Goal: Transaction & Acquisition: Purchase product/service

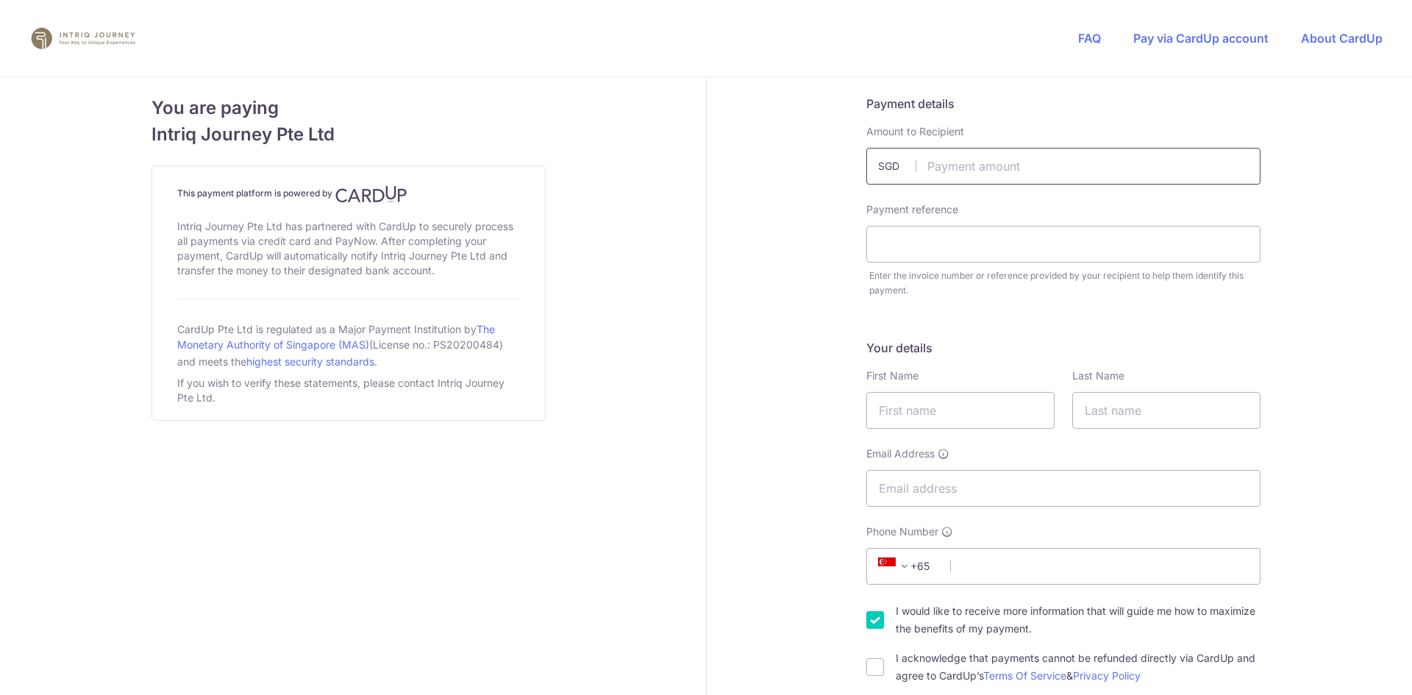
click at [1012, 164] on input "text" at bounding box center [1064, 166] width 394 height 37
type input "10014.00"
click at [904, 247] on input "text" at bounding box center [1064, 244] width 394 height 37
type input "inv3376"
click at [924, 398] on input "text" at bounding box center [961, 410] width 188 height 37
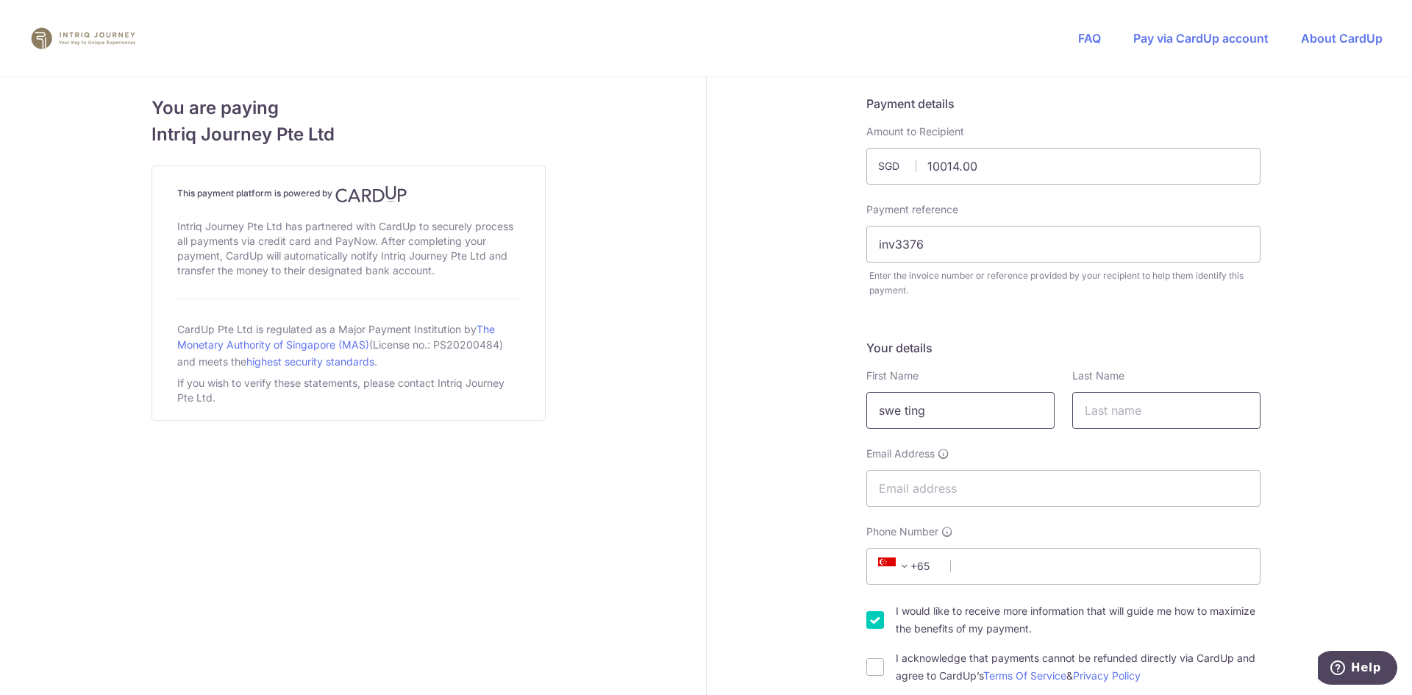
type input "swe ting"
click at [1114, 417] on input "text" at bounding box center [1167, 410] width 188 height 37
type input "lim"
click at [1053, 488] on input "Email Address" at bounding box center [1064, 488] width 394 height 37
click at [889, 494] on input "Email Address" at bounding box center [1064, 488] width 394 height 37
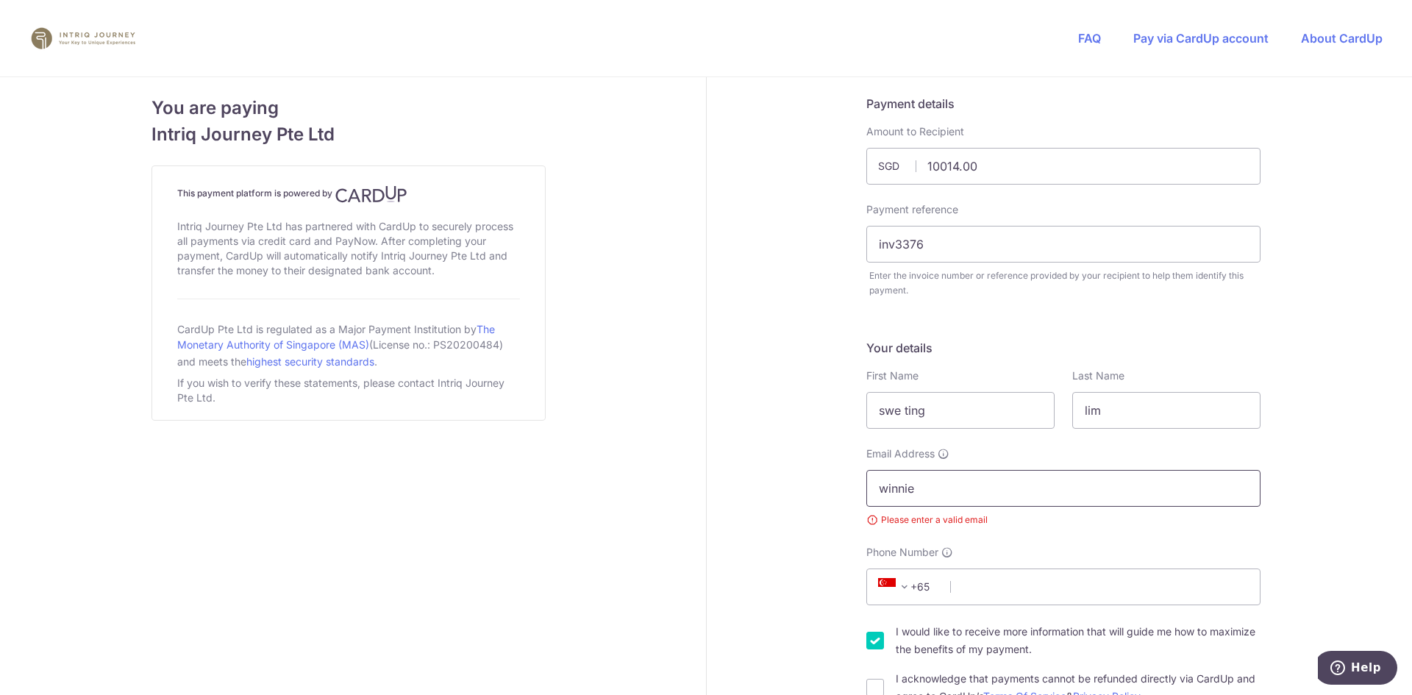
type input "[EMAIL_ADDRESS][DOMAIN_NAME]"
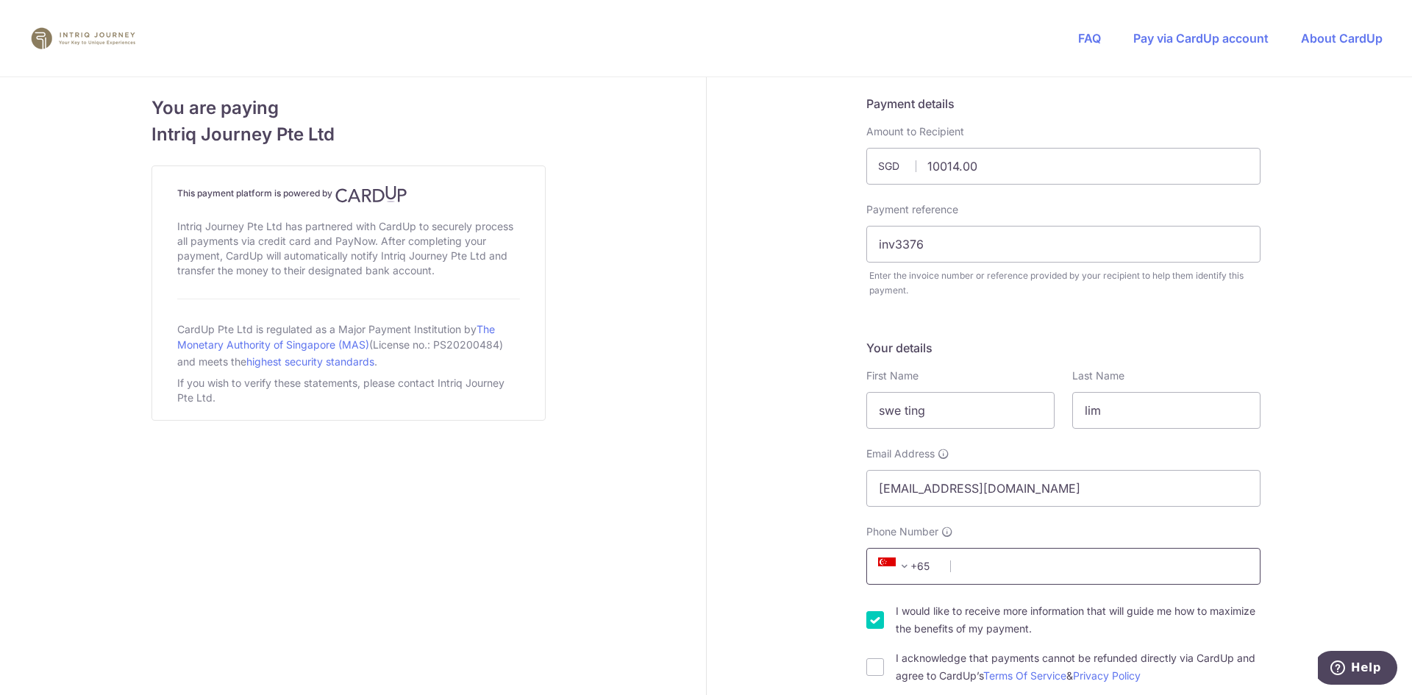
click at [976, 577] on input "Phone Number" at bounding box center [1064, 566] width 394 height 37
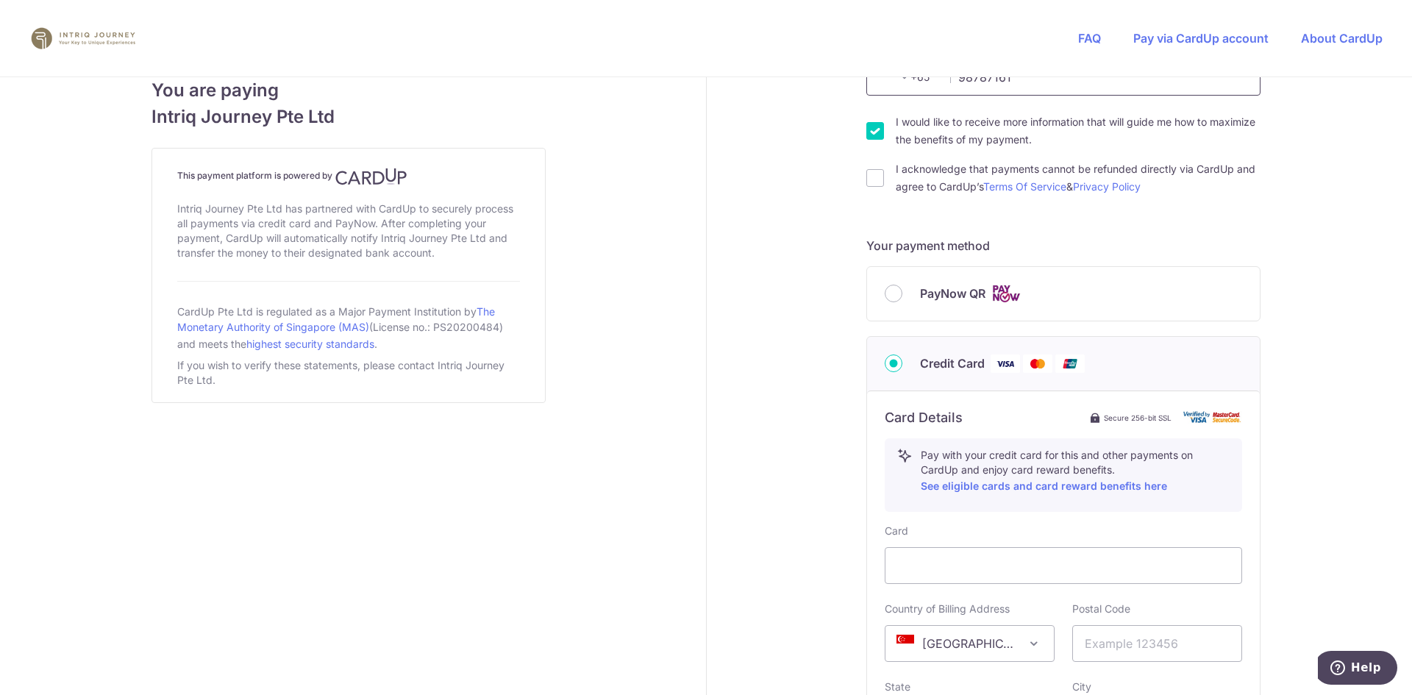
scroll to position [515, 0]
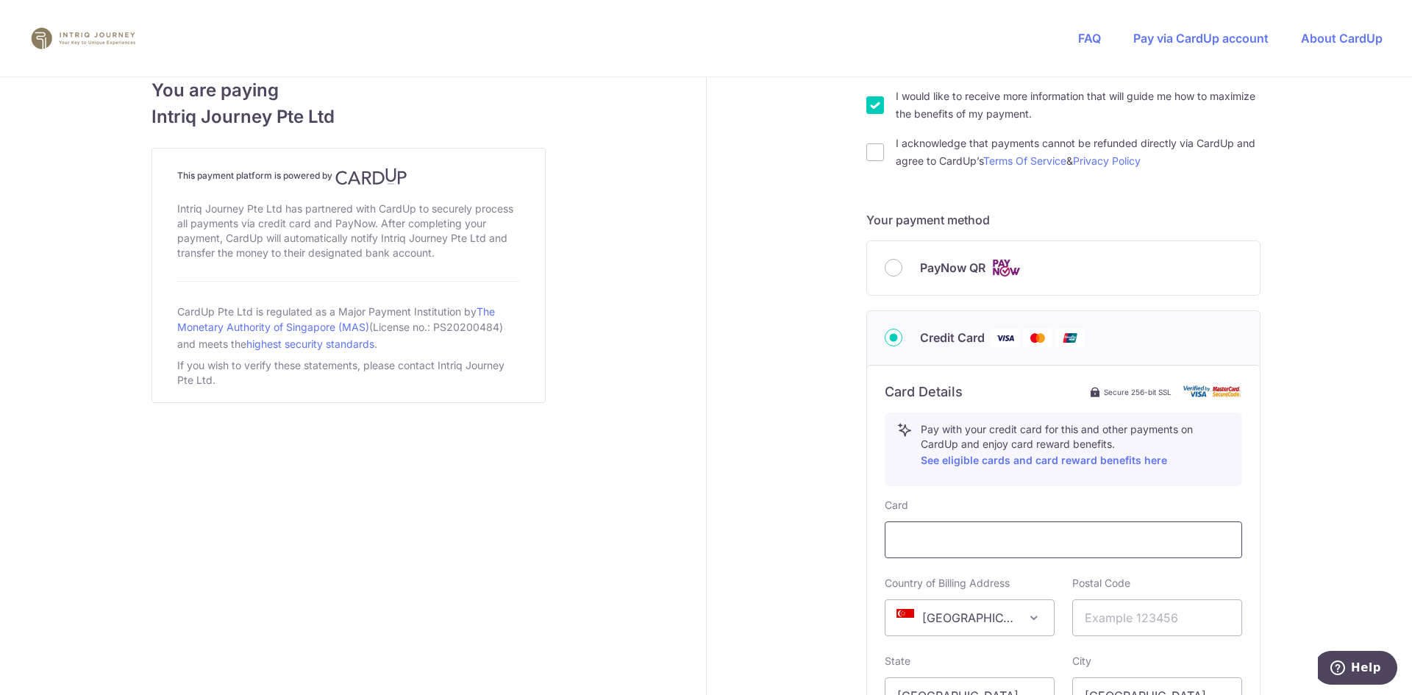
type input "98787161"
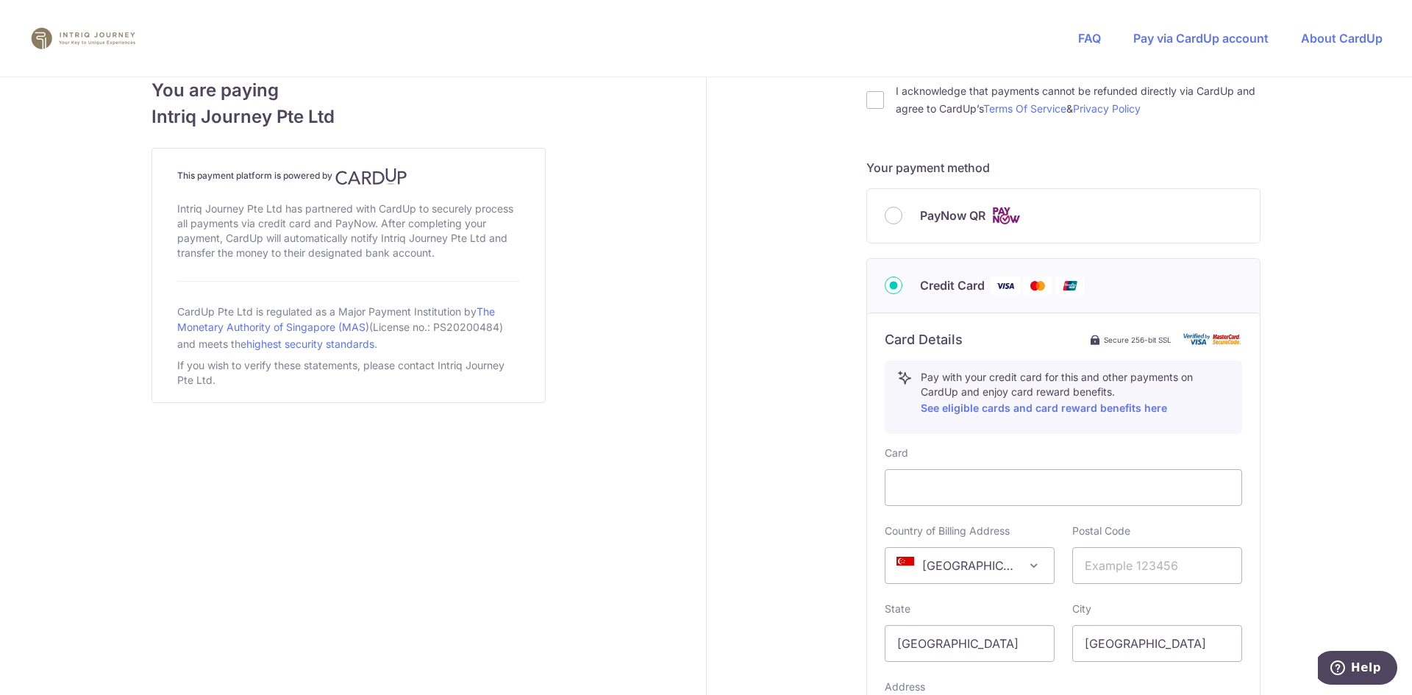
scroll to position [662, 0]
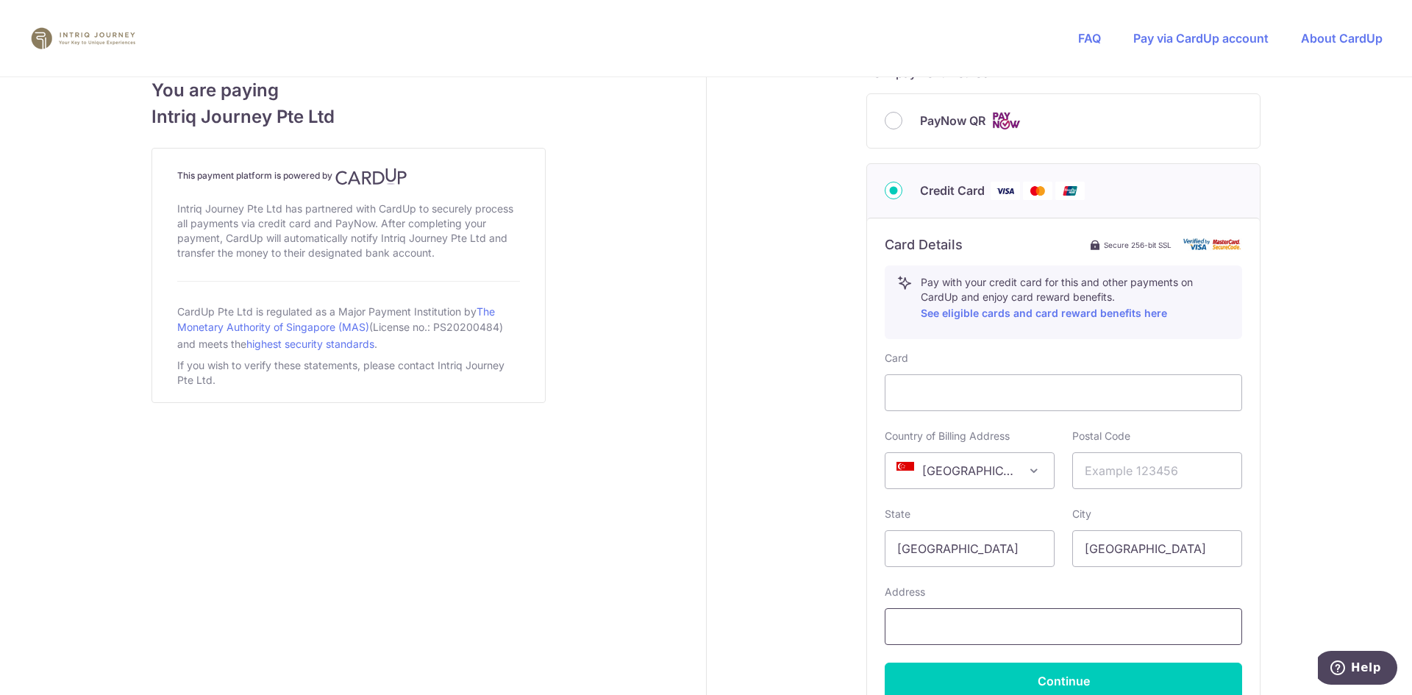
click at [976, 627] on input "text" at bounding box center [1064, 626] width 358 height 37
click at [976, 627] on input "10" at bounding box center [1064, 626] width 358 height 37
type input "10 taman serasi #04-10"
click at [1103, 485] on input "text" at bounding box center [1158, 470] width 170 height 37
click at [1102, 474] on input "text" at bounding box center [1158, 470] width 170 height 37
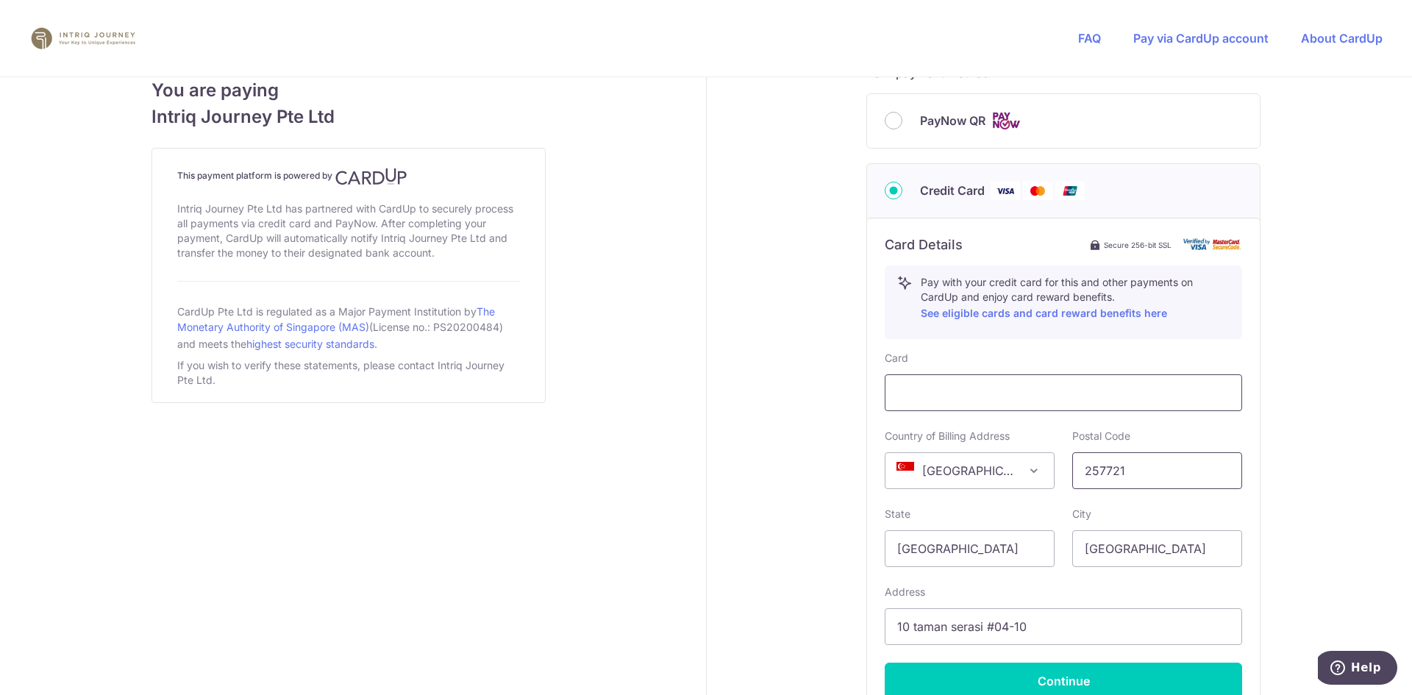
type input "257721"
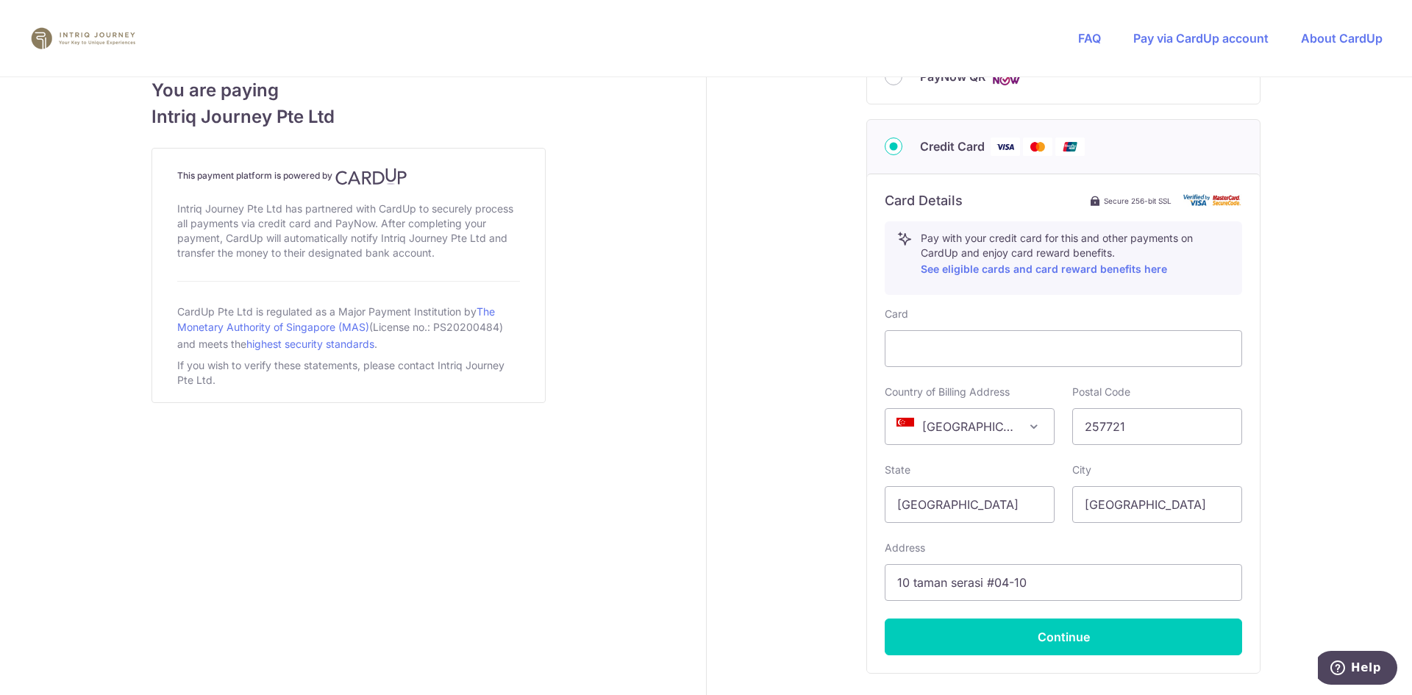
scroll to position [810, 0]
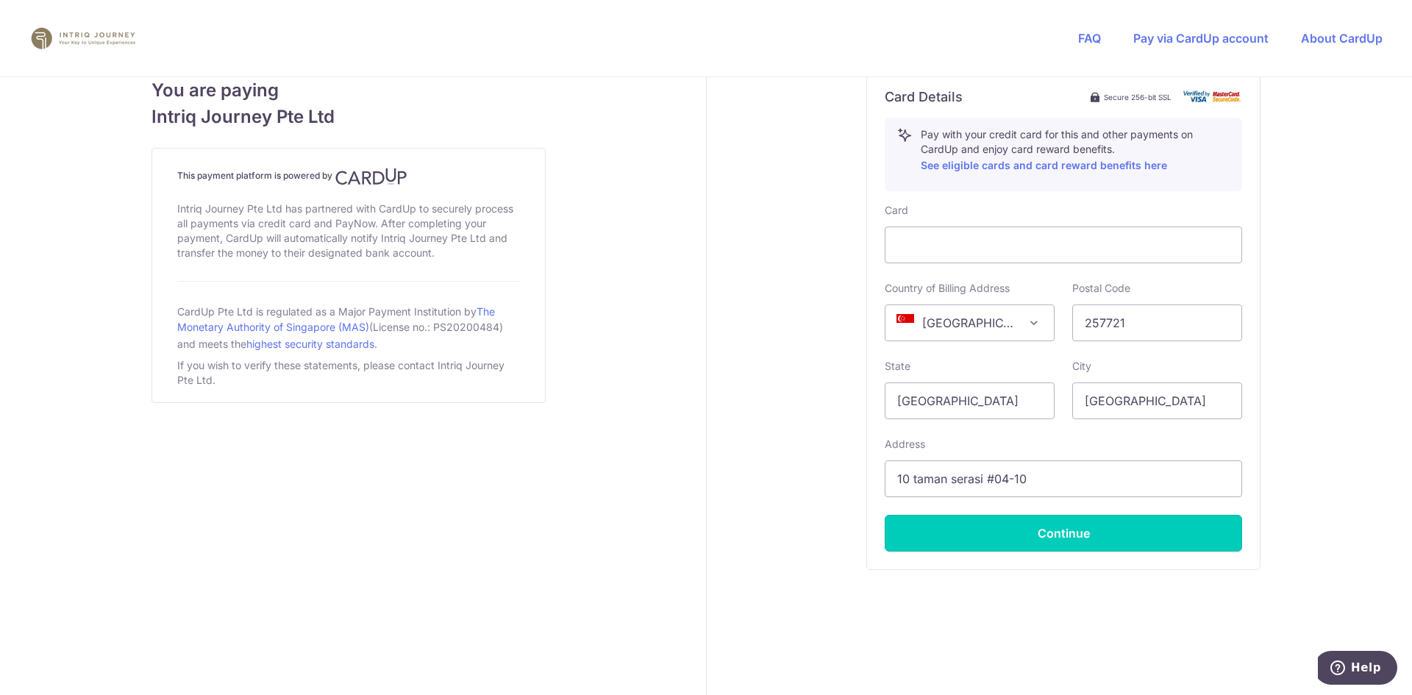
click at [1074, 538] on button "Continue" at bounding box center [1064, 533] width 358 height 37
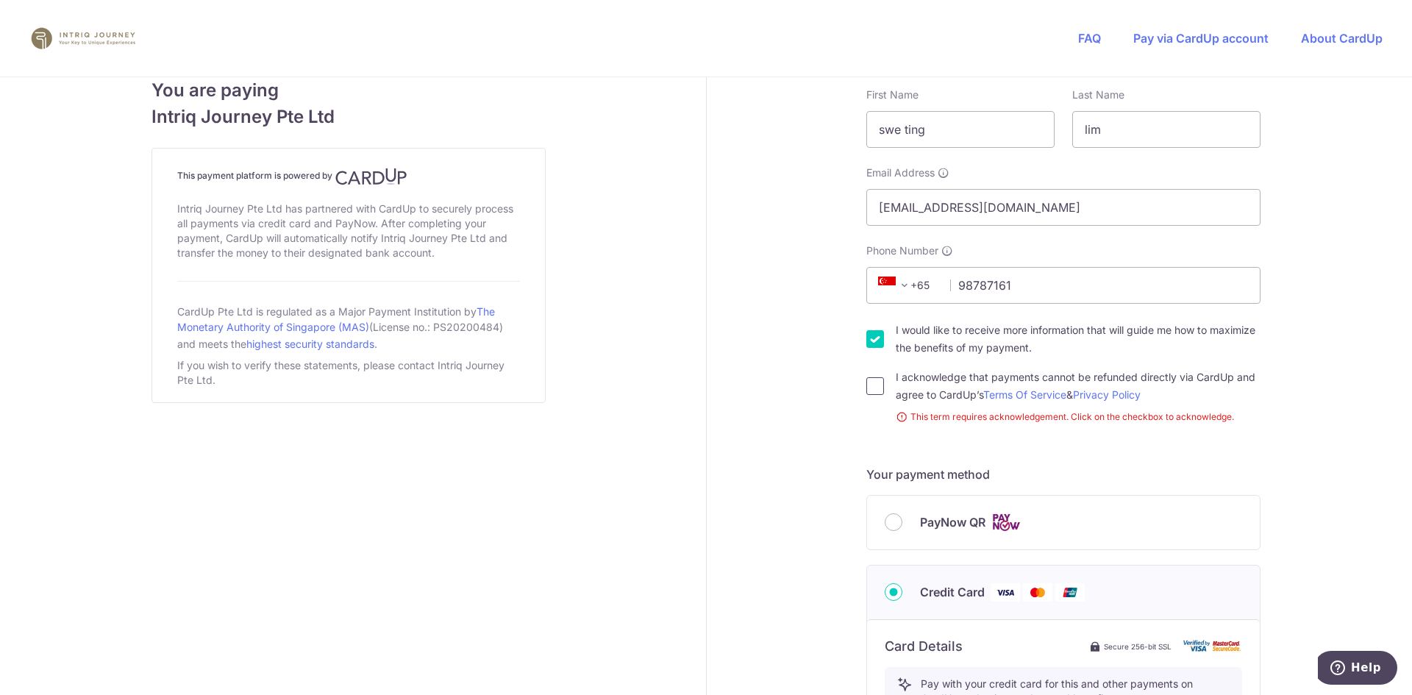
click at [867, 385] on input "I acknowledge that payments cannot be refunded directly via CardUp and agree to…" at bounding box center [876, 386] width 18 height 18
checkbox input "true"
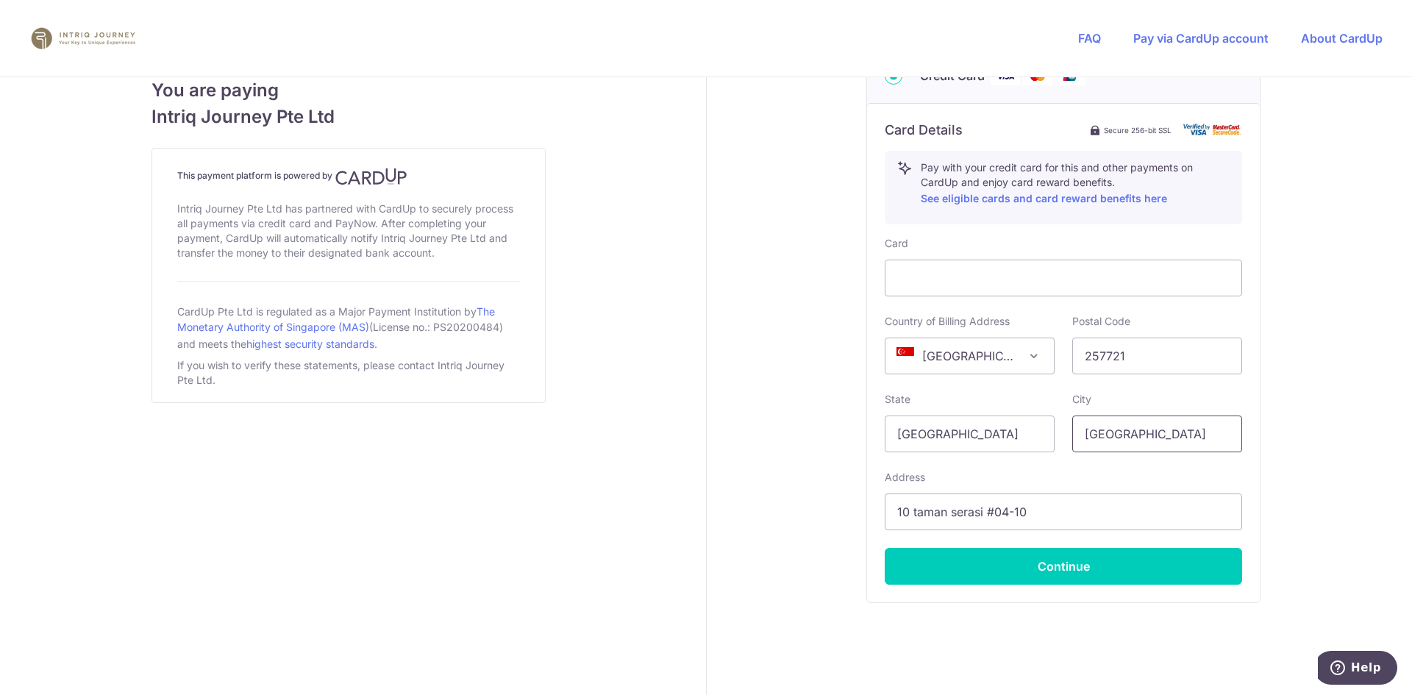
scroll to position [809, 0]
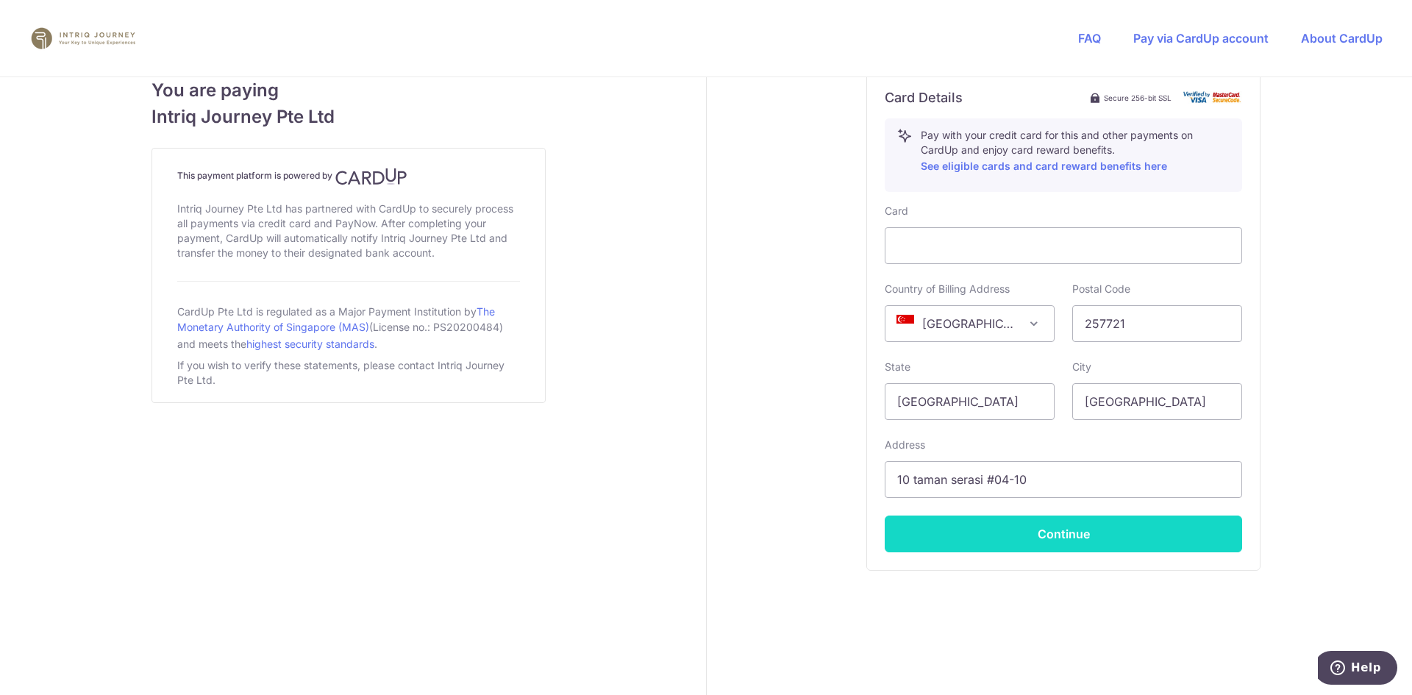
click at [1081, 541] on button "Continue" at bounding box center [1064, 534] width 358 height 37
type input "**** 0404"
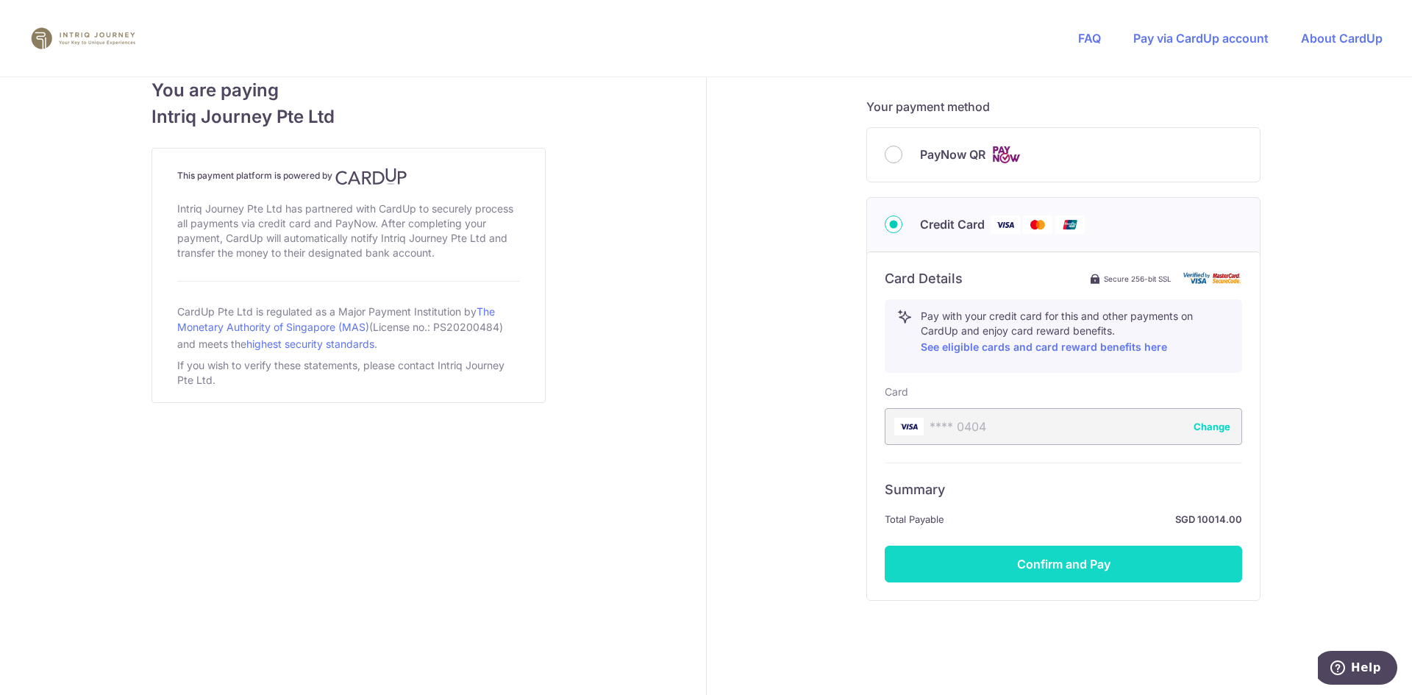
scroll to position [659, 0]
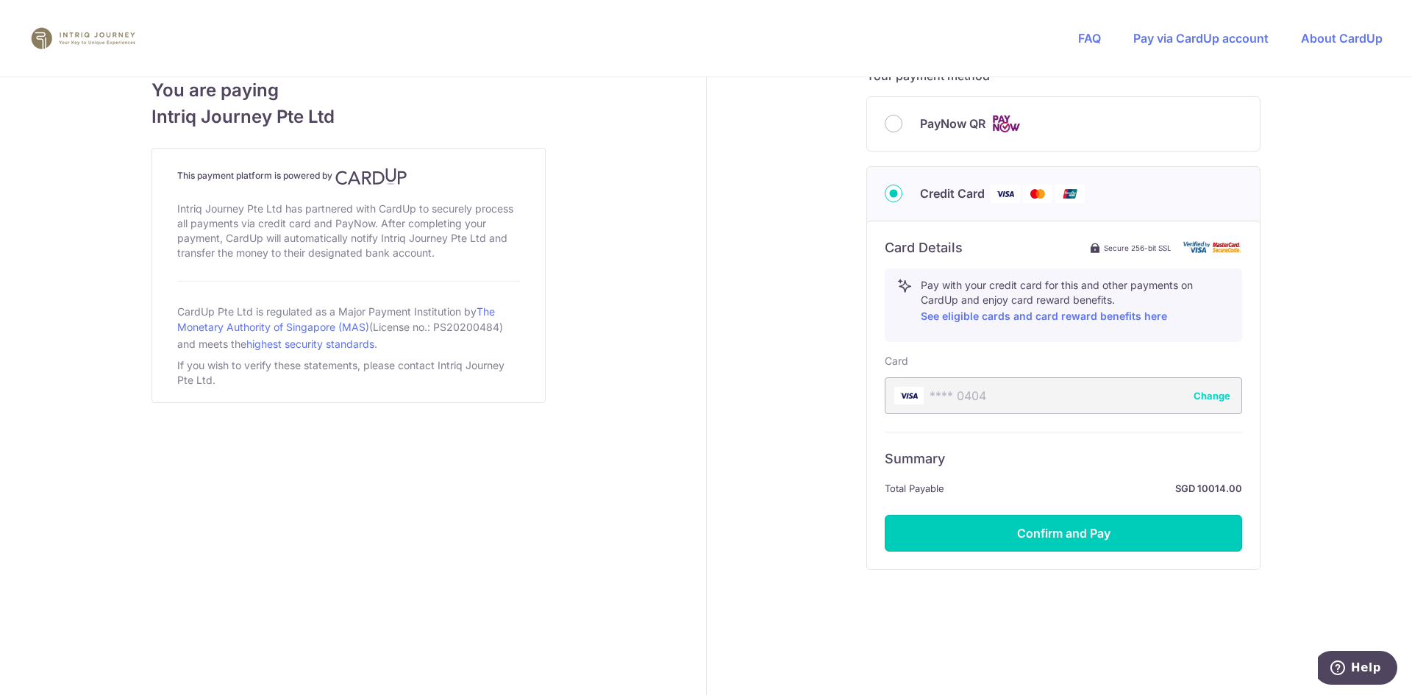
drag, startPoint x: 1073, startPoint y: 527, endPoint x: 1086, endPoint y: 615, distance: 89.3
click at [1086, 615] on form "Payment details Amount to Recipient 10014.00 SGD Payment reference inv3376 Ente…" at bounding box center [1064, 31] width 394 height 1190
click at [1052, 529] on button "Confirm and Pay" at bounding box center [1064, 533] width 358 height 37
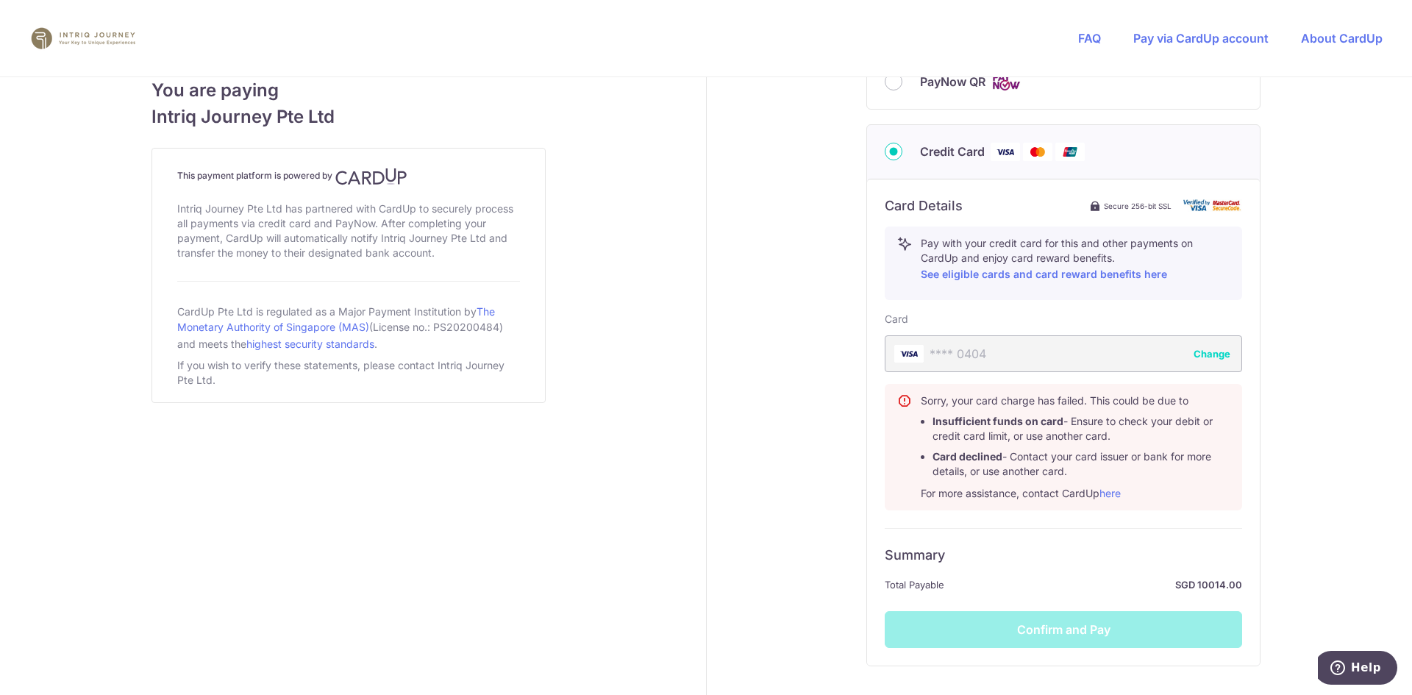
scroll to position [577, 0]
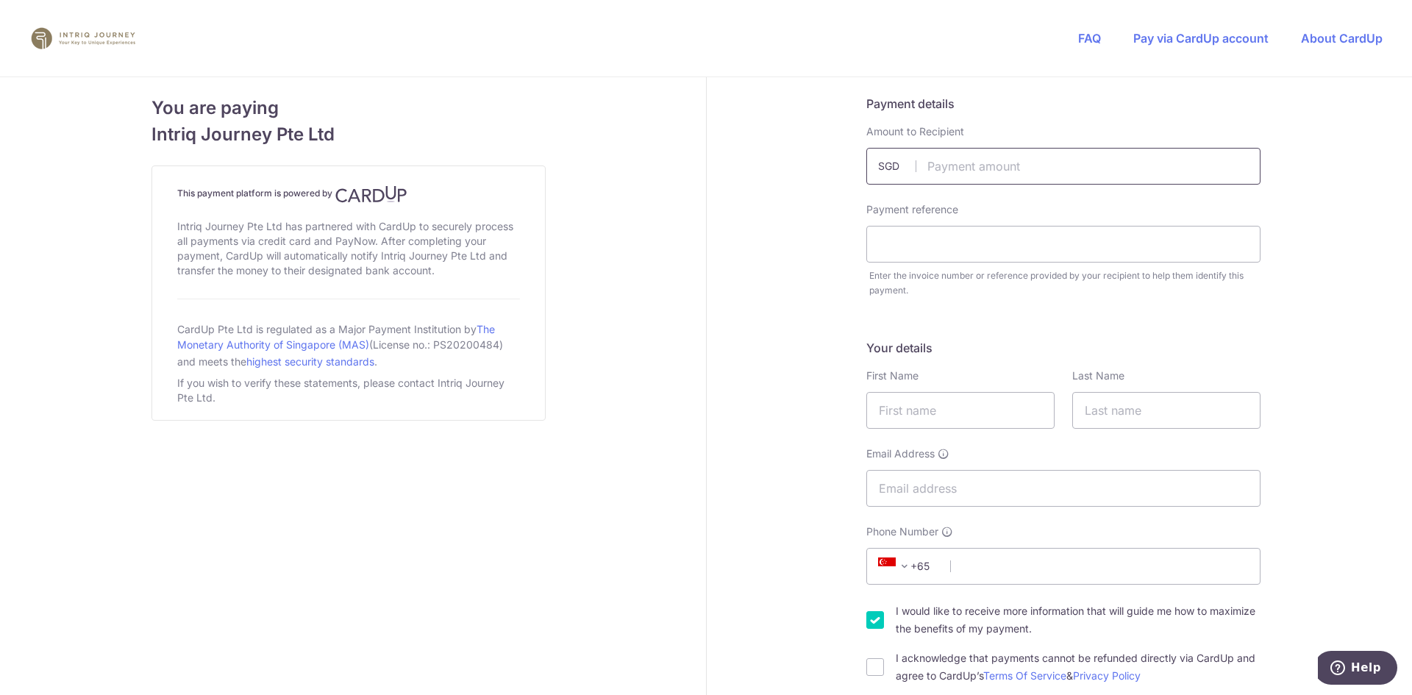
click at [984, 167] on input "text" at bounding box center [1064, 166] width 394 height 37
type input "10014.00"
click at [914, 255] on input "text" at bounding box center [1064, 244] width 394 height 37
type input "INV3376"
click at [908, 403] on input "text" at bounding box center [961, 410] width 188 height 37
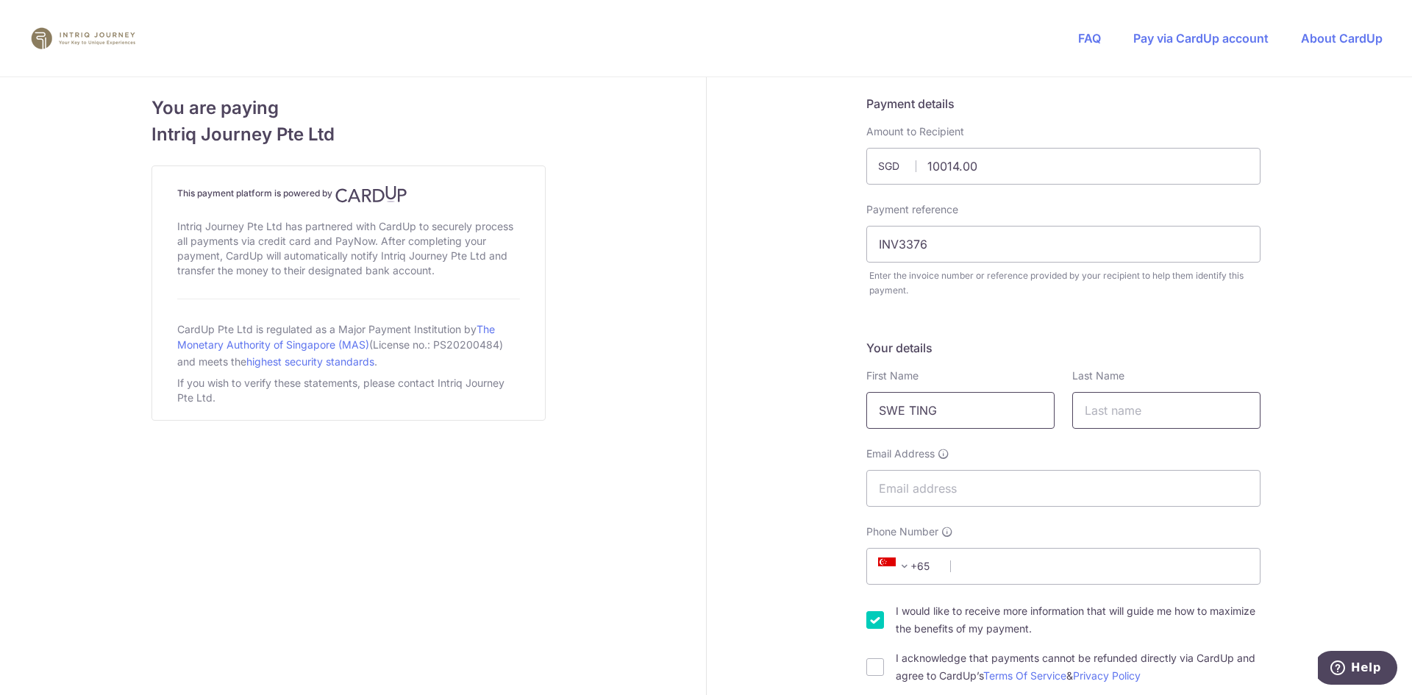
type input "SWE TING"
click at [1153, 404] on input "text" at bounding box center [1167, 410] width 188 height 37
type input "LIM"
click at [1021, 493] on input "Email Address" at bounding box center [1064, 488] width 394 height 37
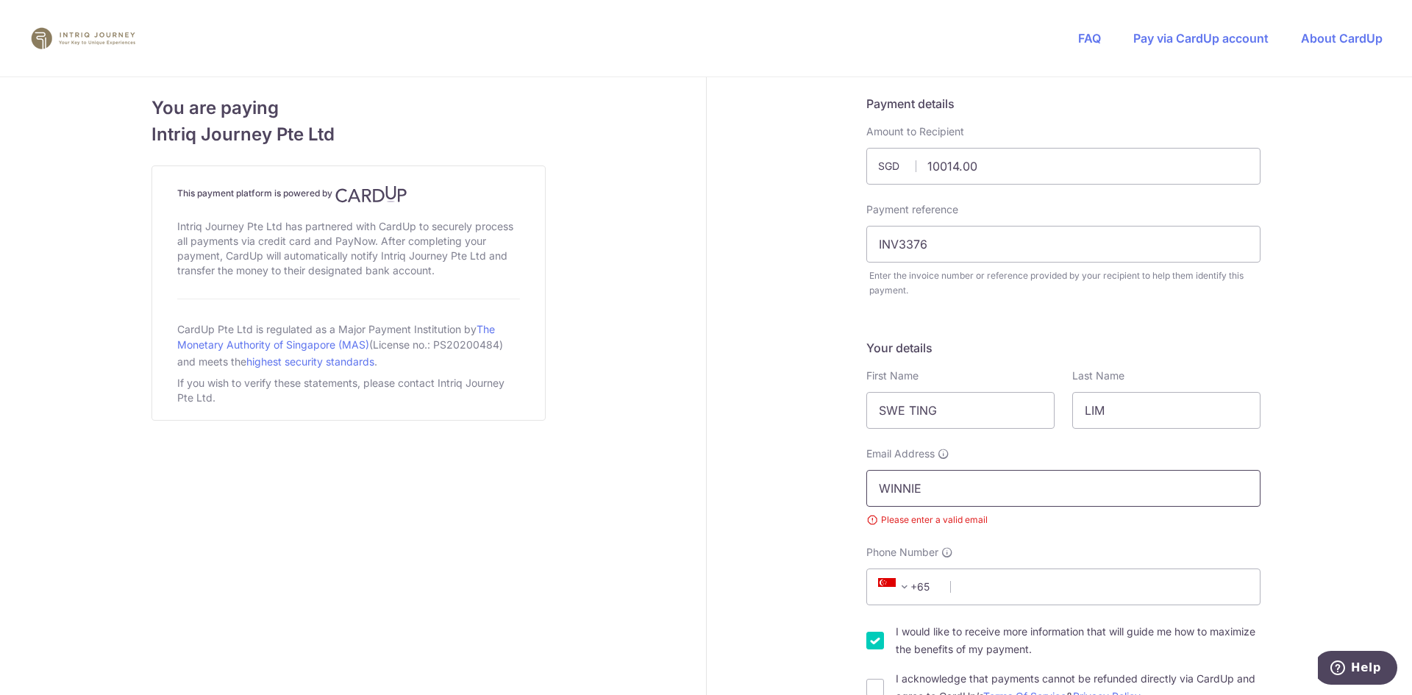
type input "[EMAIL_ADDRESS][DOMAIN_NAME]"
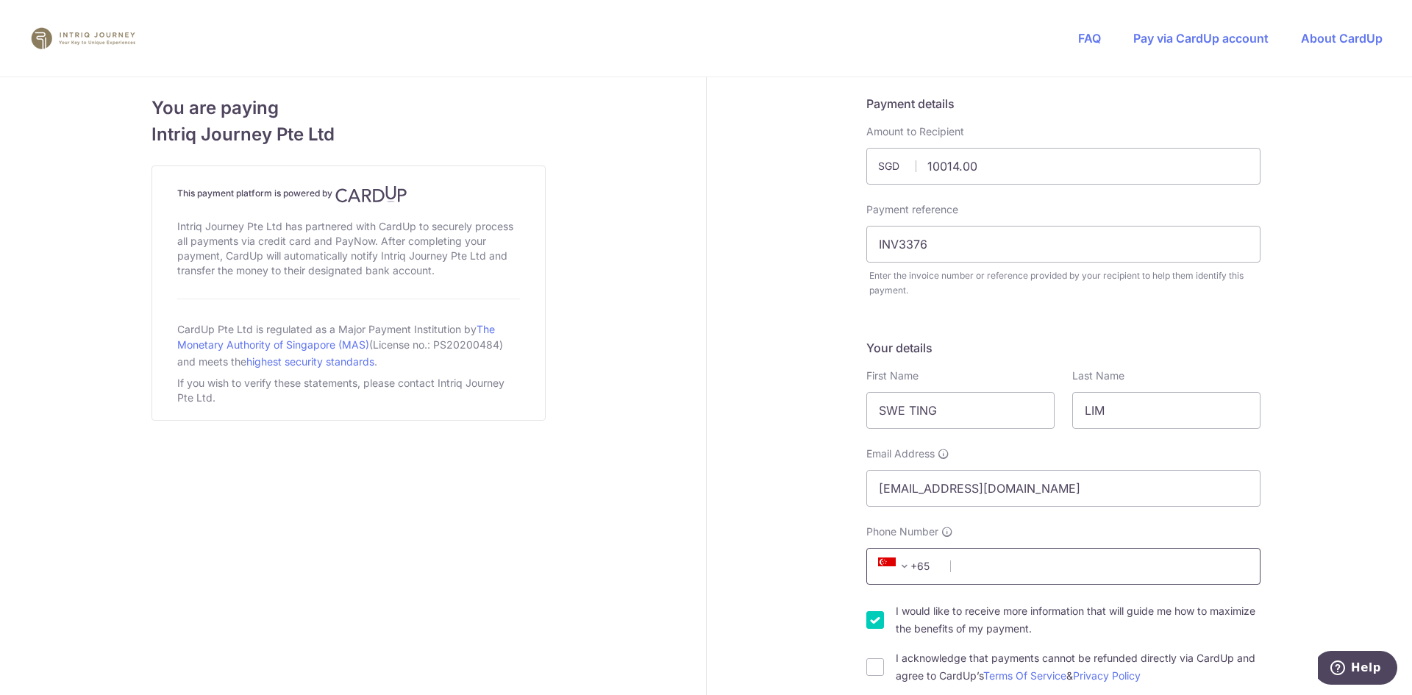
click at [1011, 572] on input "Phone Number" at bounding box center [1064, 566] width 394 height 37
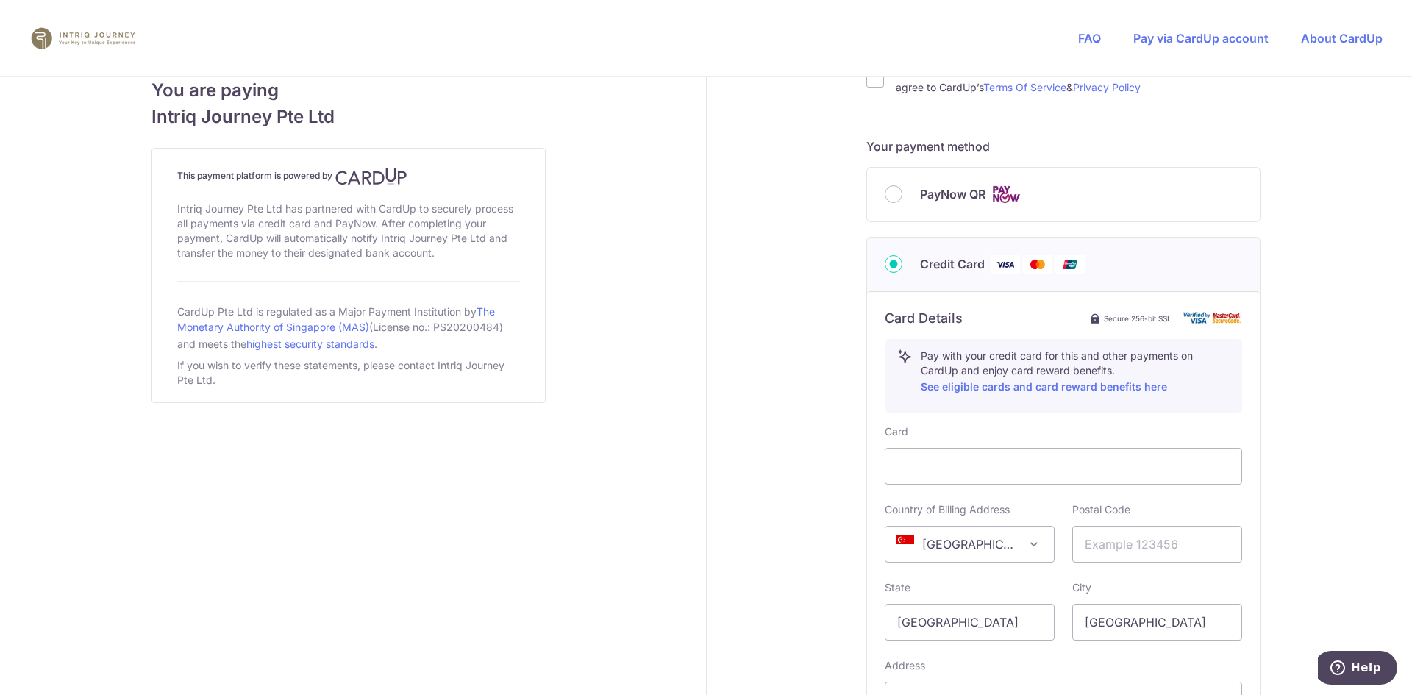
scroll to position [662, 0]
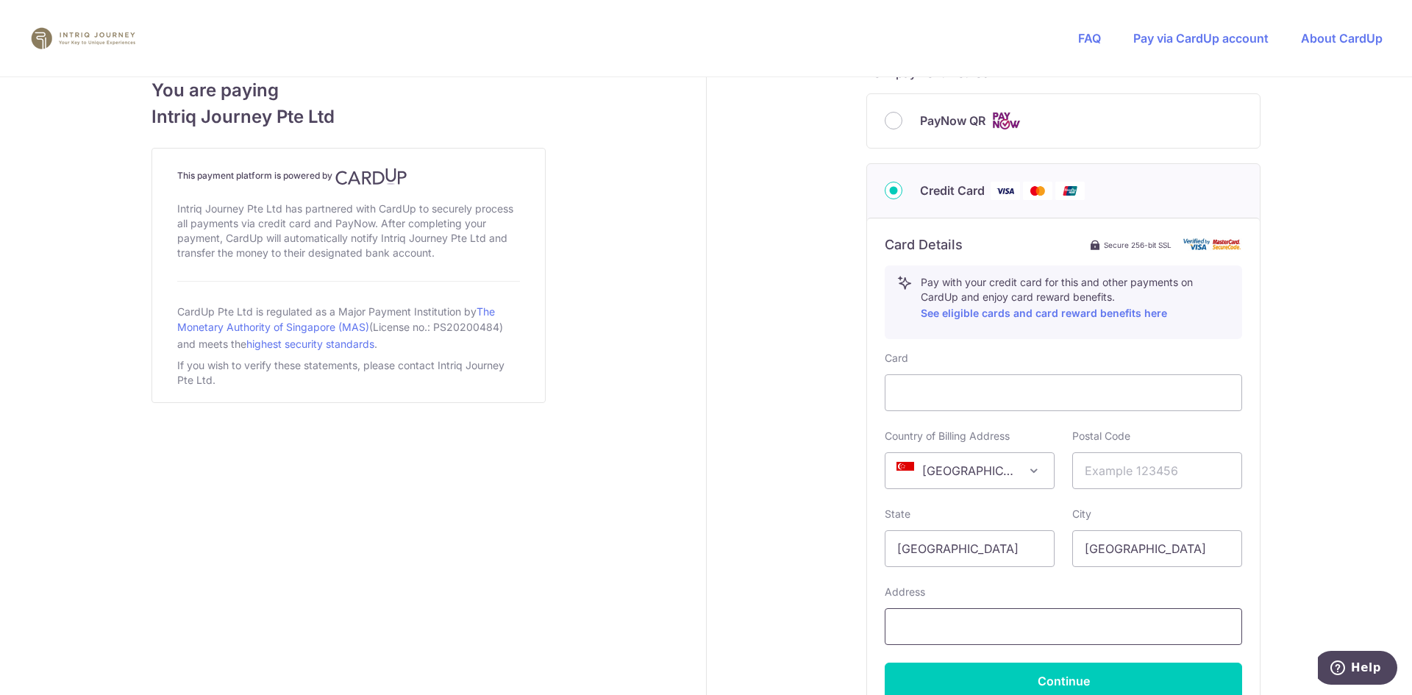
click at [974, 633] on input "text" at bounding box center [1064, 626] width 358 height 37
type input "10 TAMAN SERASI #04-10"
click at [1138, 474] on input "text" at bounding box center [1158, 470] width 170 height 37
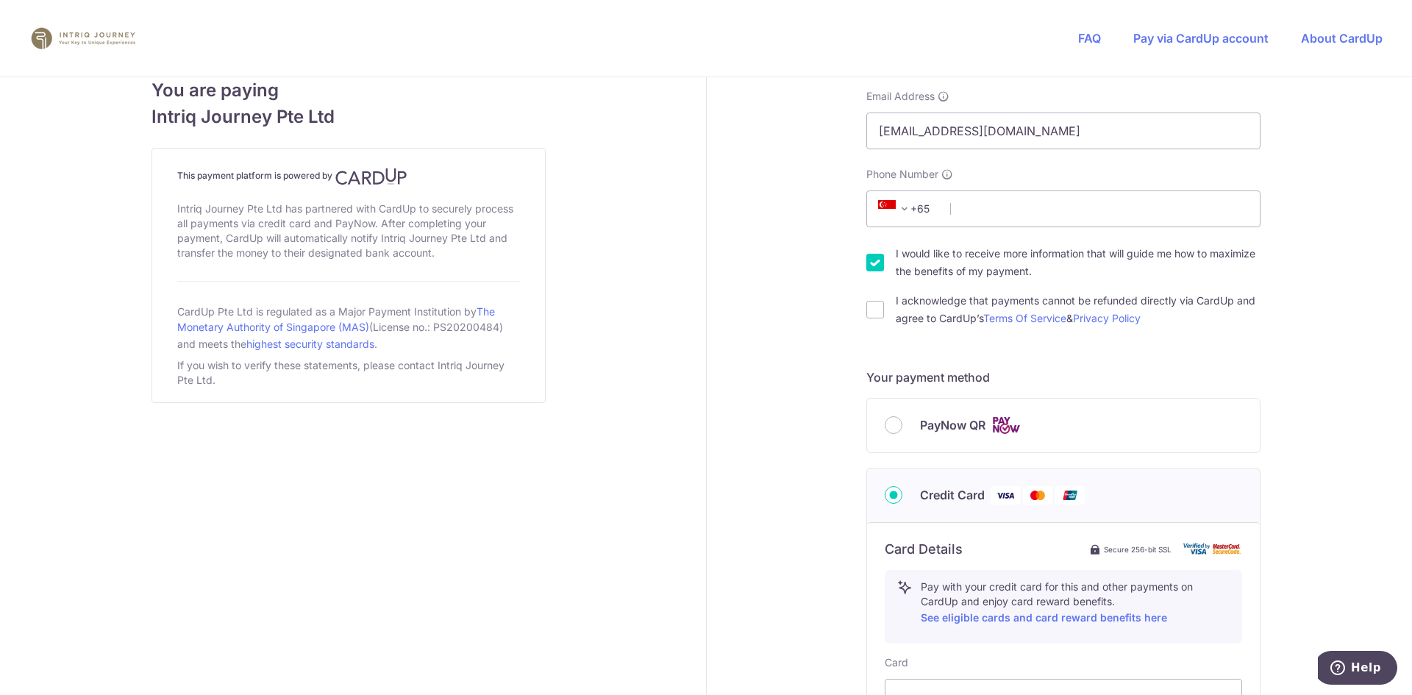
scroll to position [74, 0]
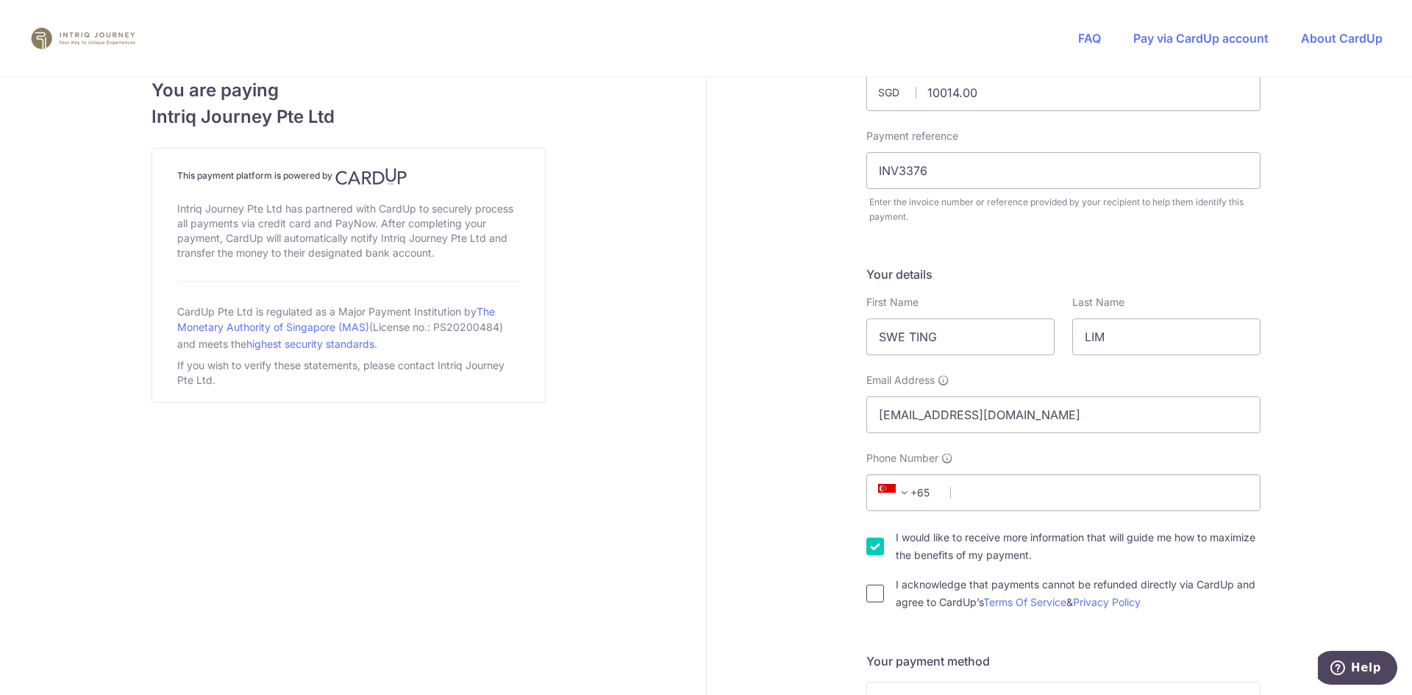
type input "257721"
click at [877, 591] on input "I acknowledge that payments cannot be refunded directly via CardUp and agree to…" at bounding box center [876, 594] width 18 height 18
checkbox input "true"
click at [1052, 487] on input "Phone Number" at bounding box center [1064, 492] width 394 height 37
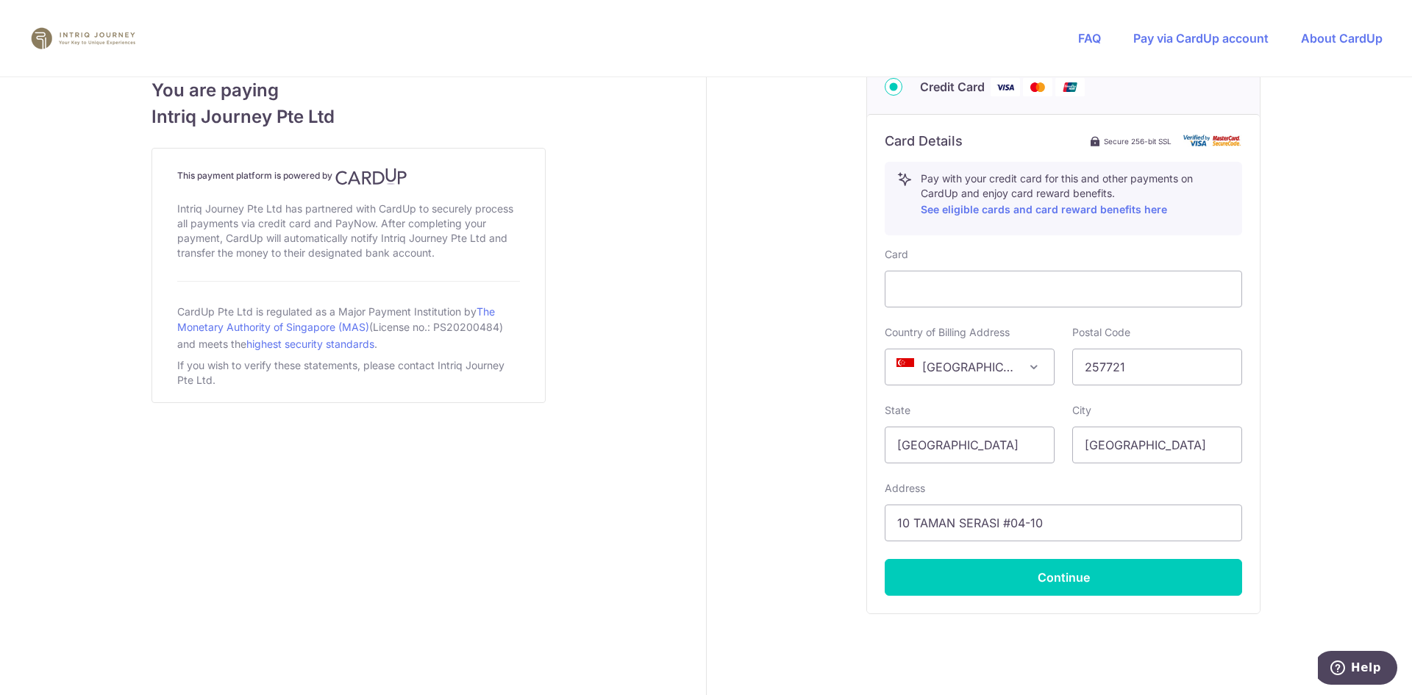
scroll to position [810, 0]
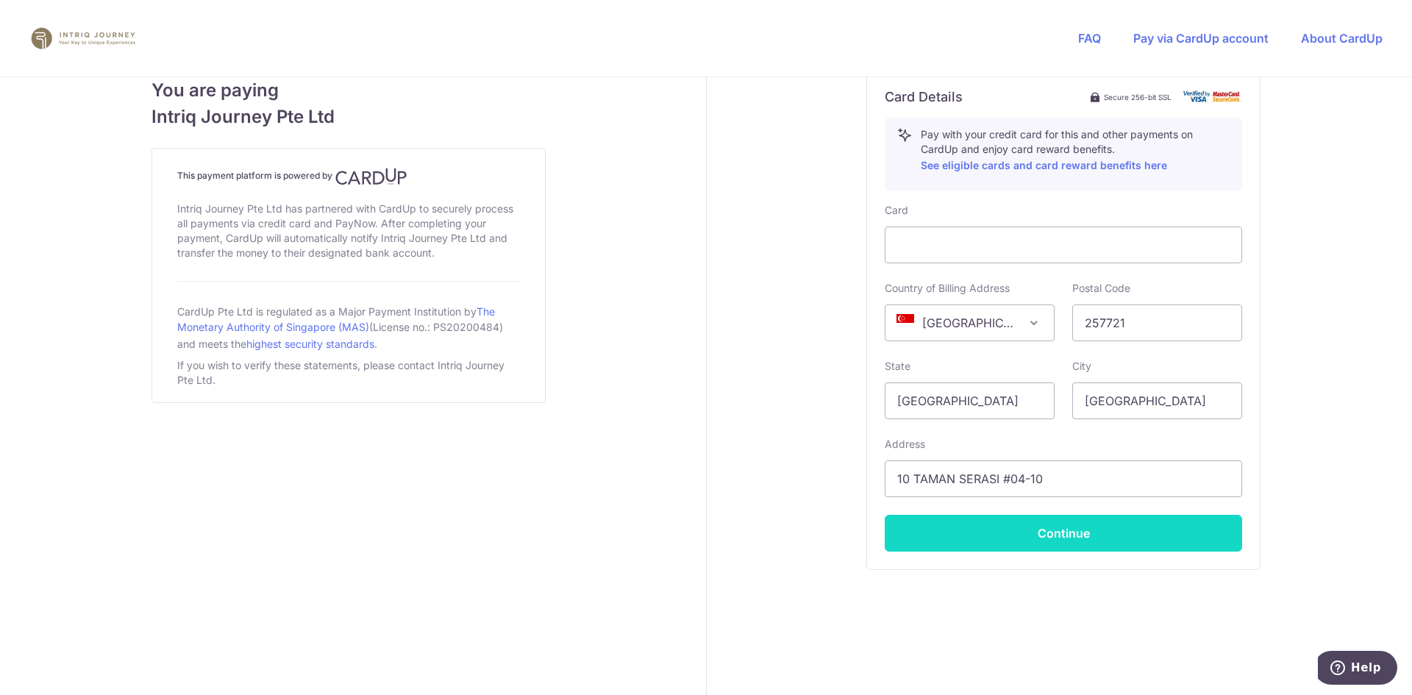
type input "98787161"
click at [1069, 536] on button "Continue" at bounding box center [1064, 533] width 358 height 37
type input "**** 0404"
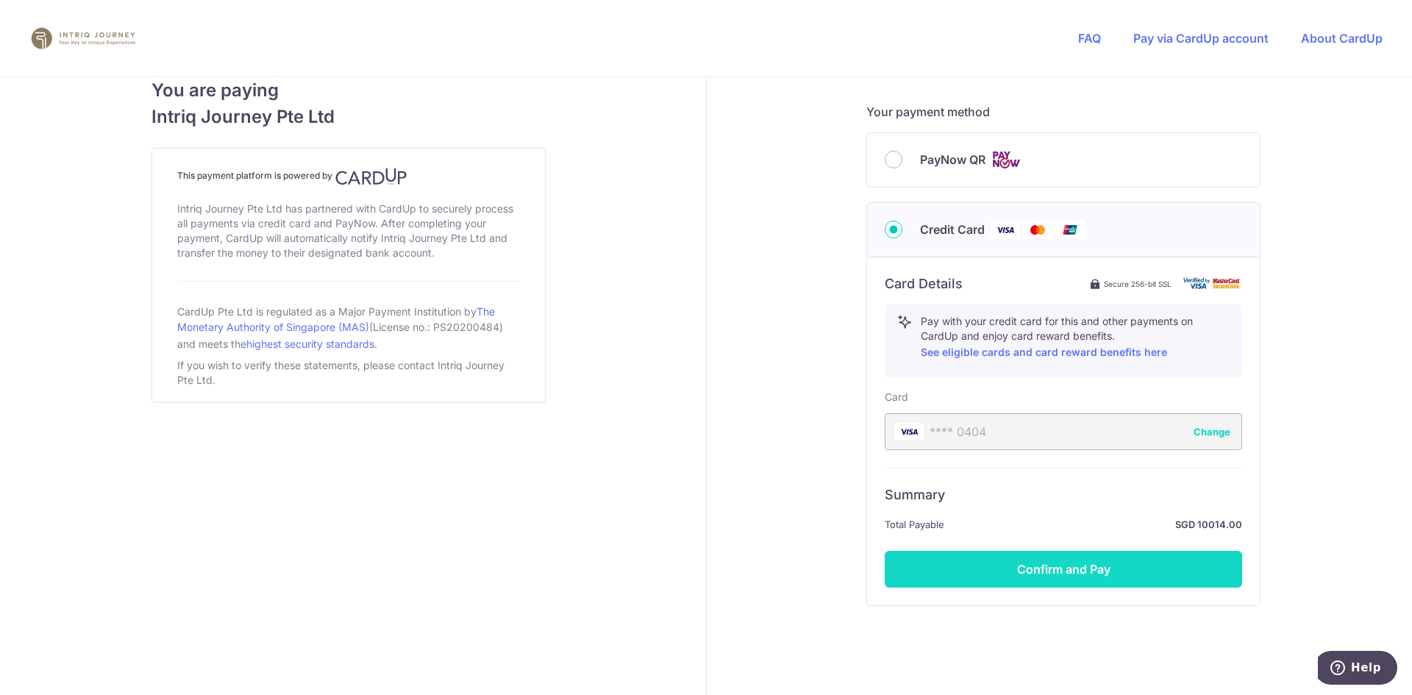
scroll to position [659, 0]
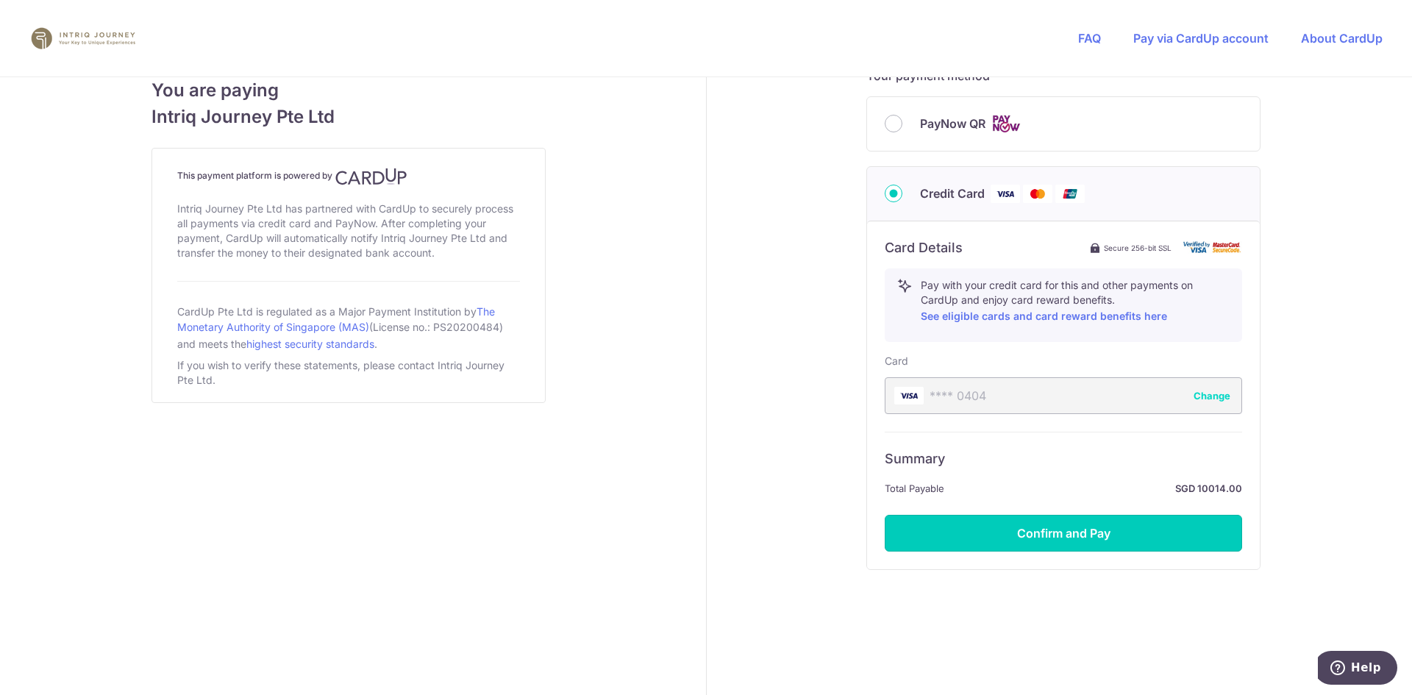
click at [1043, 525] on button "Confirm and Pay" at bounding box center [1064, 533] width 358 height 37
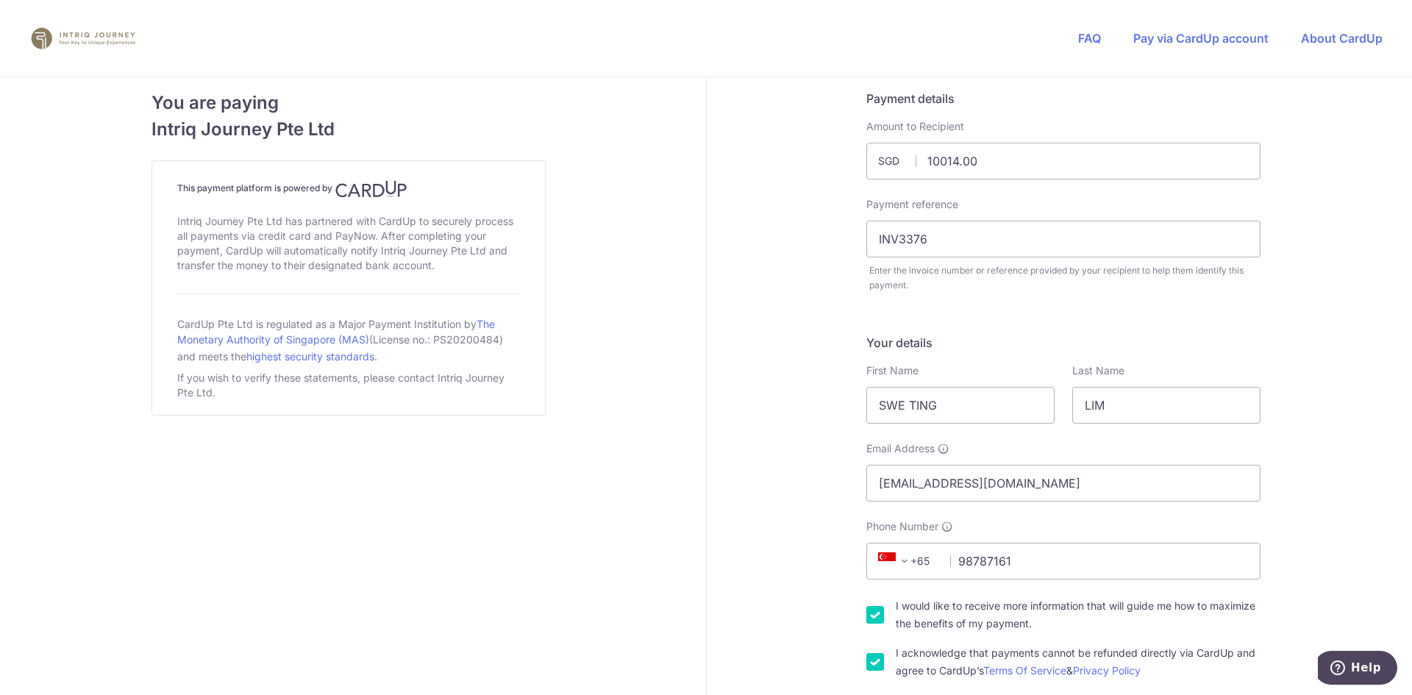
scroll to position [0, 0]
